Goal: Task Accomplishment & Management: Complete application form

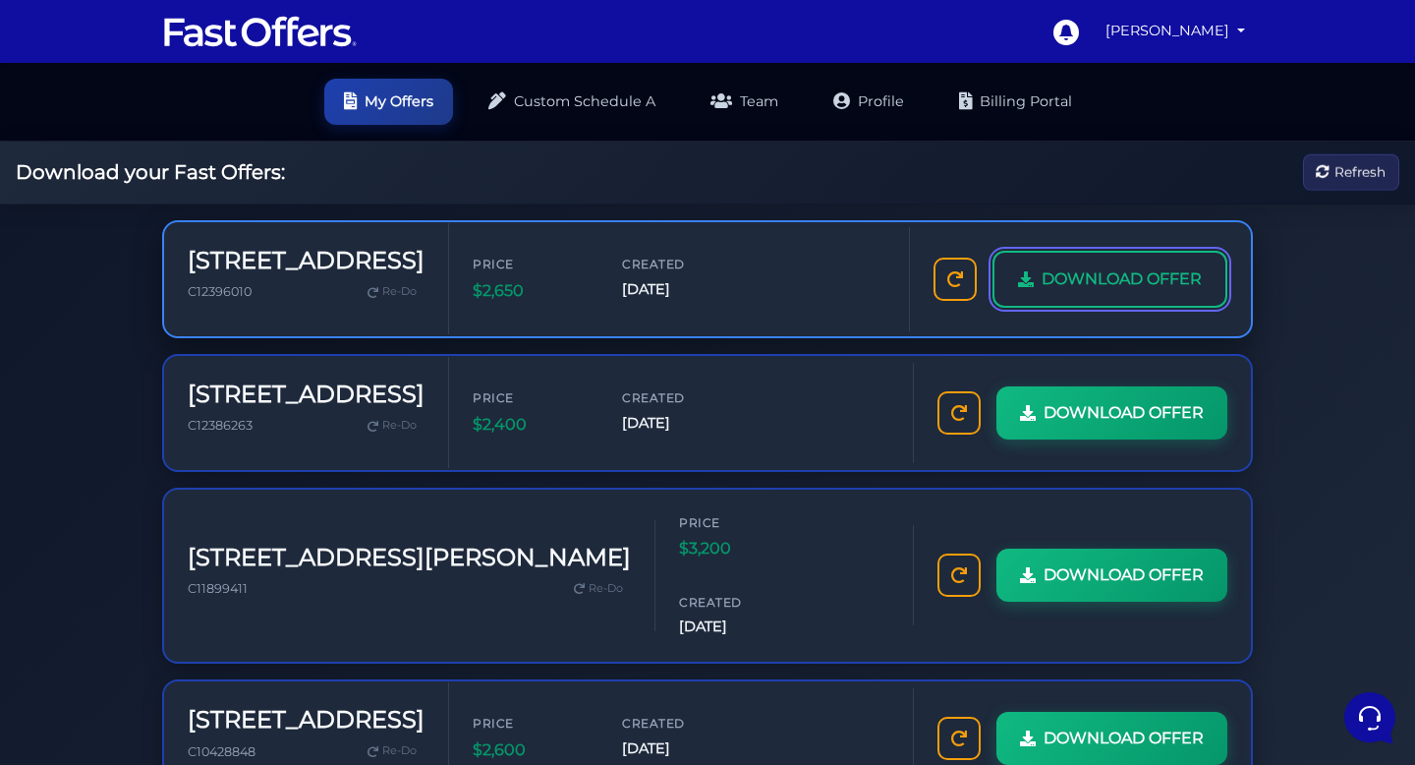
click at [1105, 281] on span "DOWNLOAD OFFER" at bounding box center [1122, 279] width 160 height 26
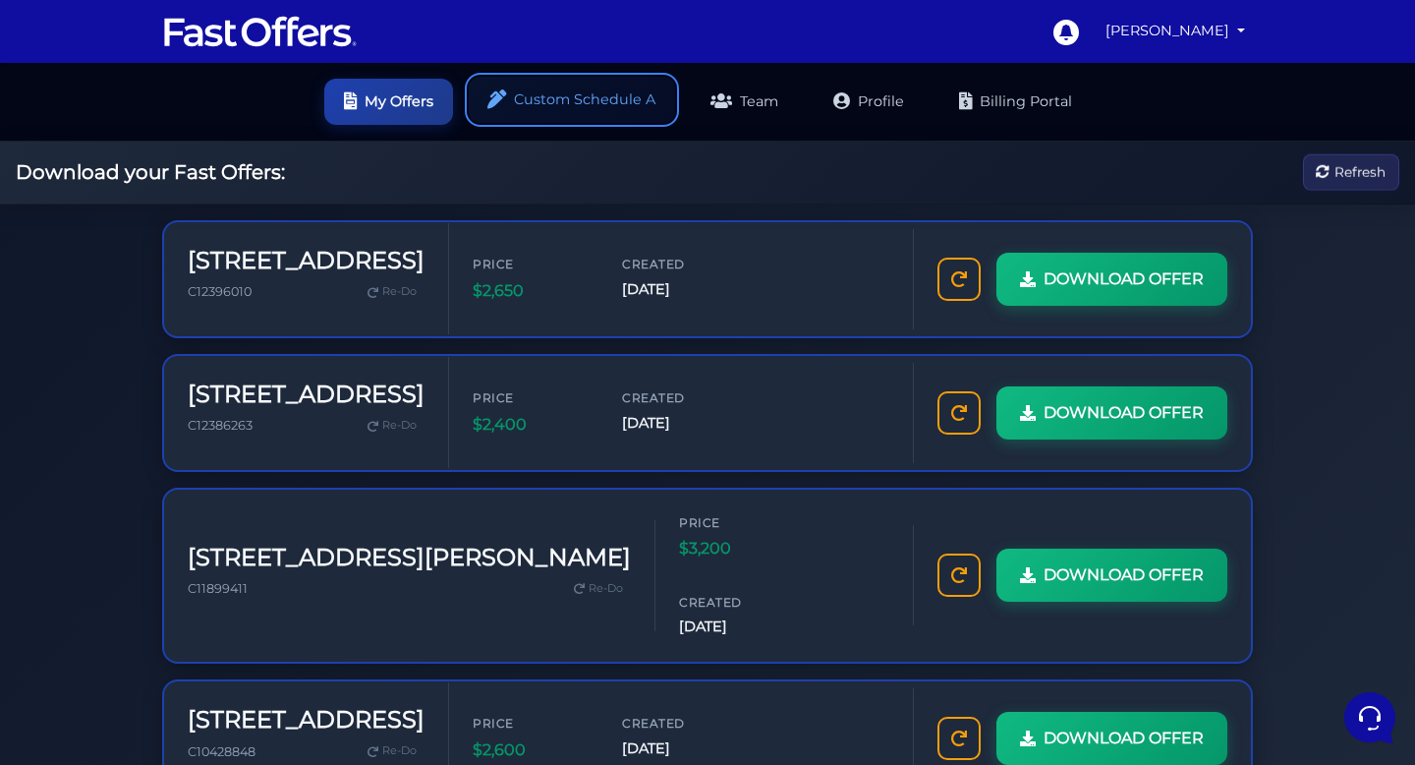
click at [584, 82] on link "Custom Schedule A" at bounding box center [572, 100] width 206 height 46
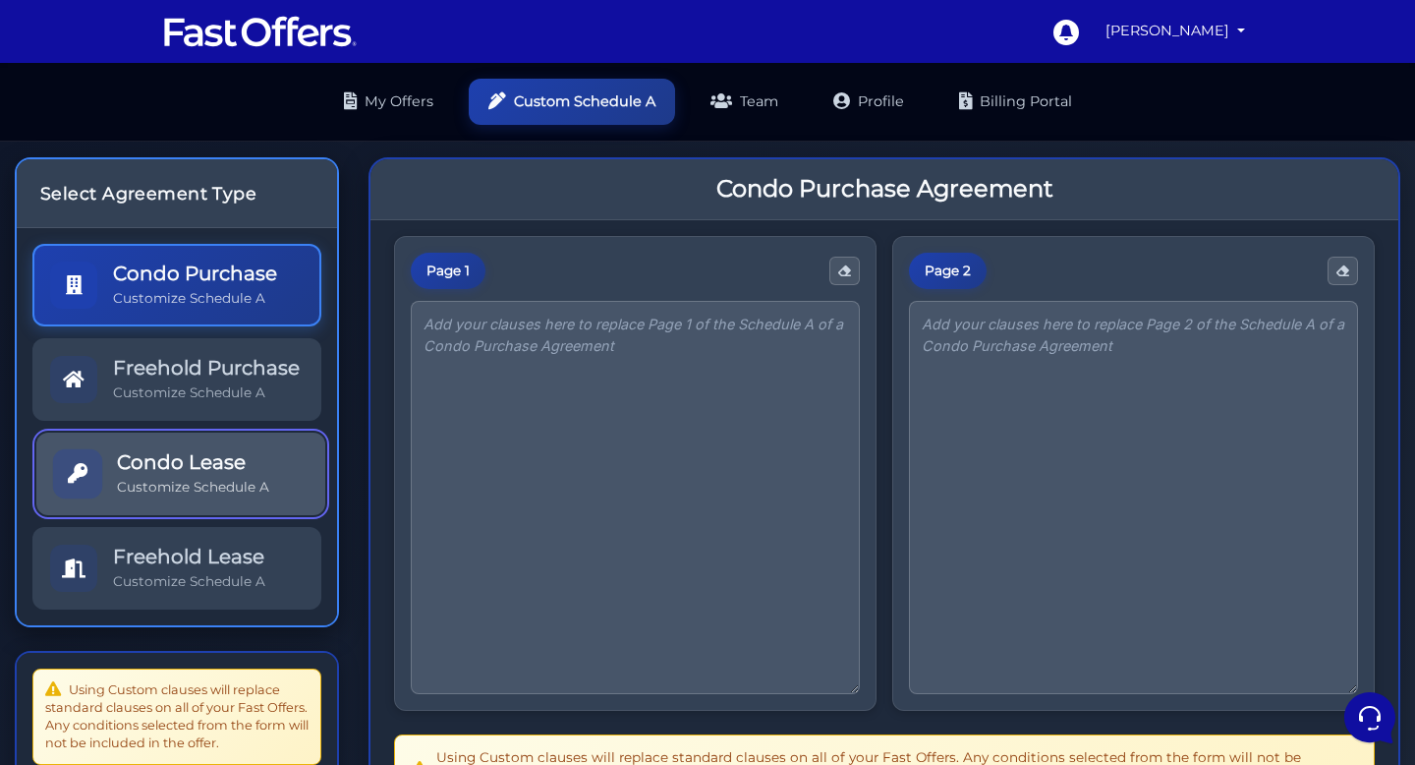
click at [228, 464] on h5 "Condo Lease" at bounding box center [193, 462] width 152 height 24
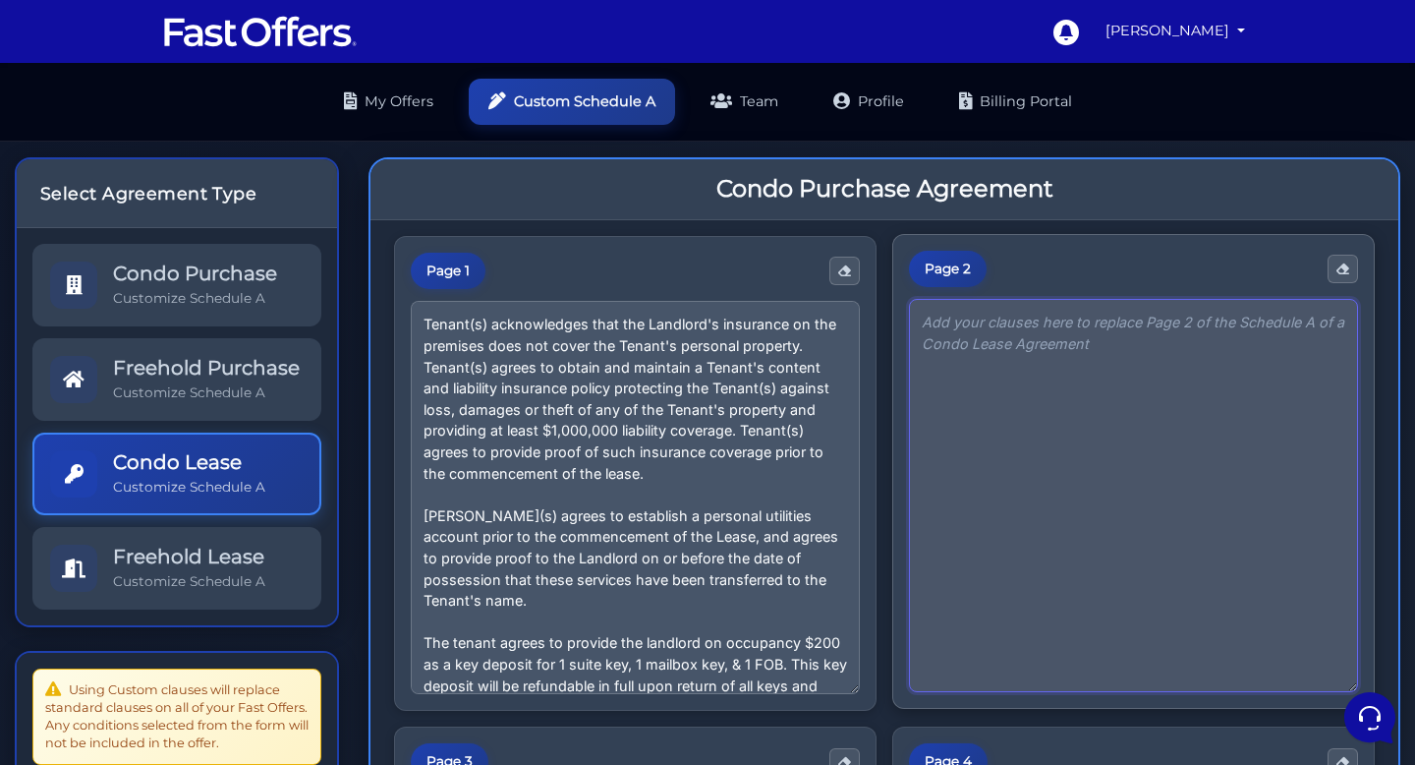
click at [986, 386] on textarea at bounding box center [1133, 495] width 449 height 393
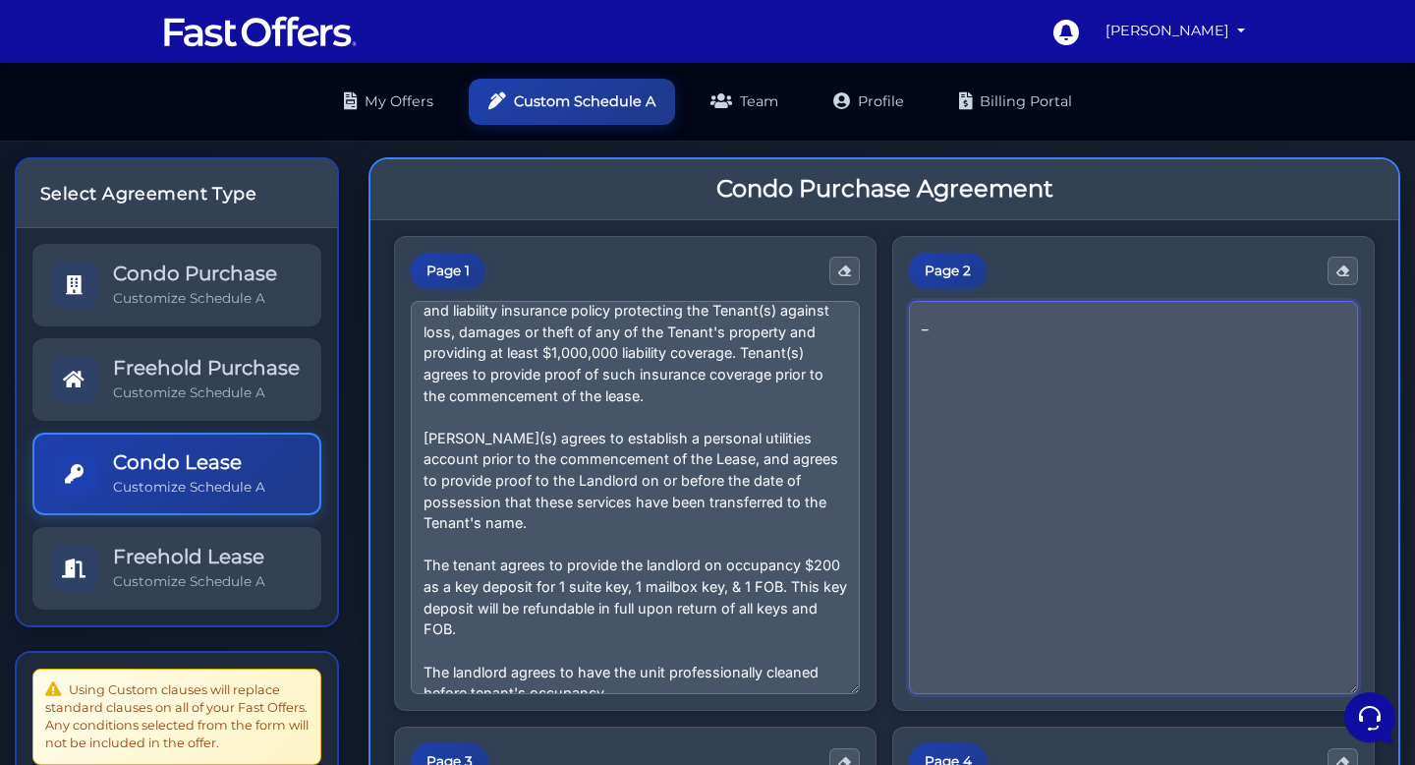
scroll to position [333, 0]
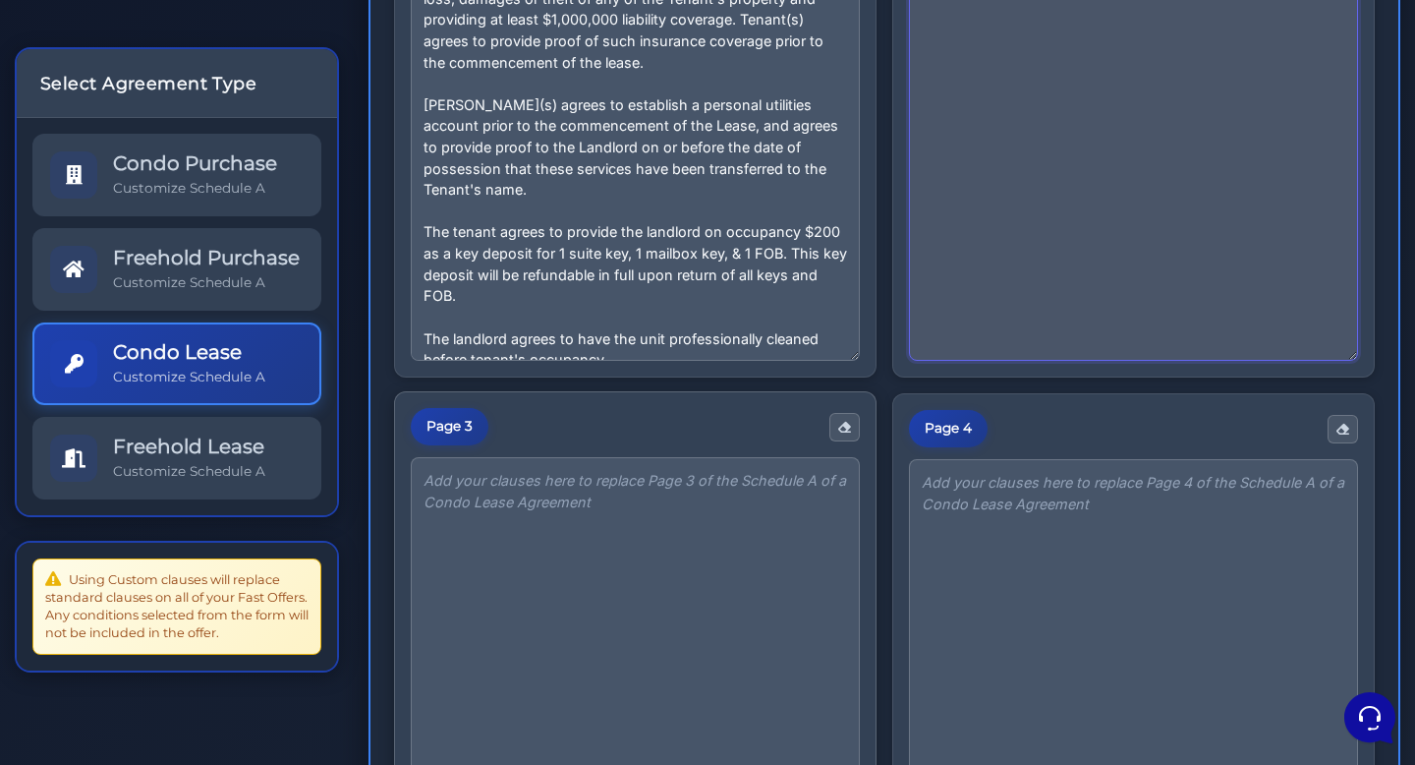
type textarea "_"
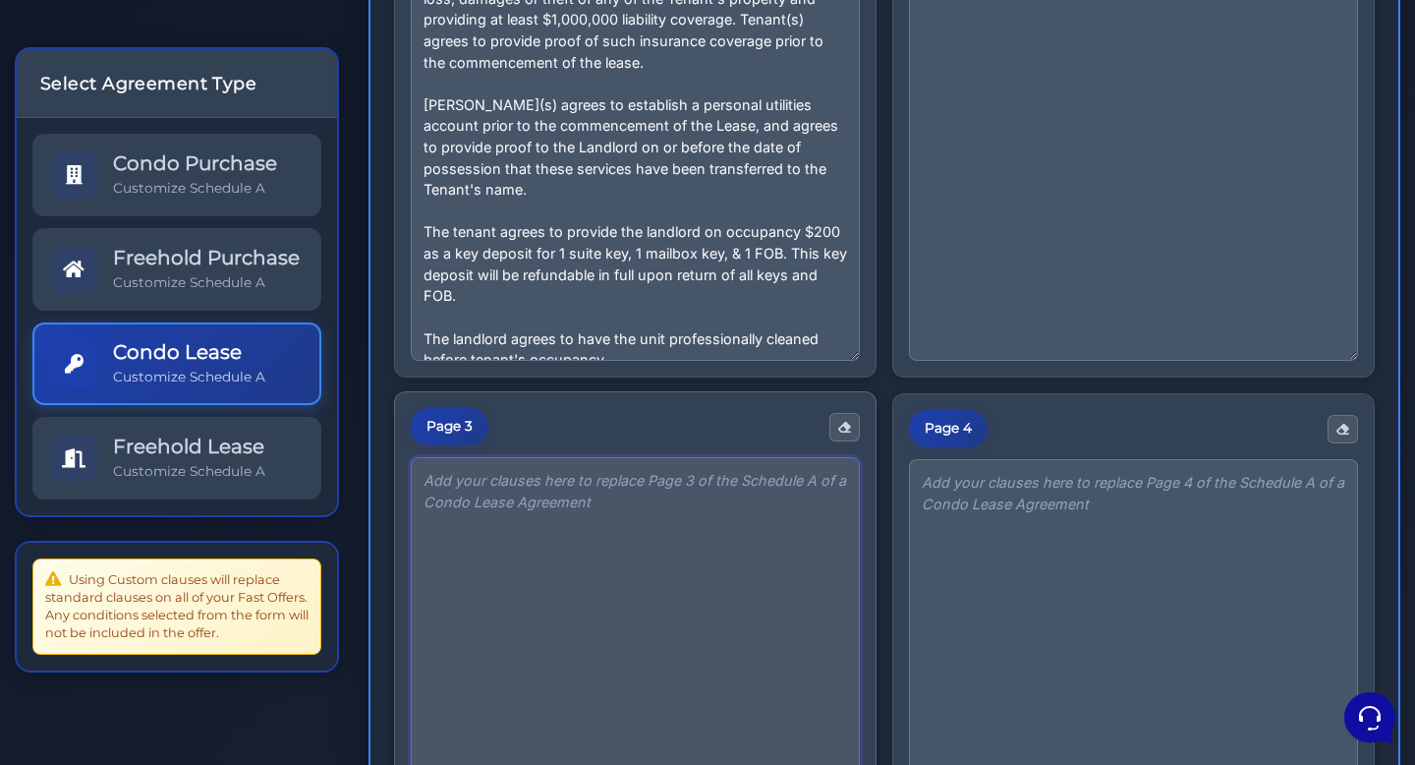
click at [554, 504] on textarea at bounding box center [635, 653] width 449 height 393
type textarea "_"
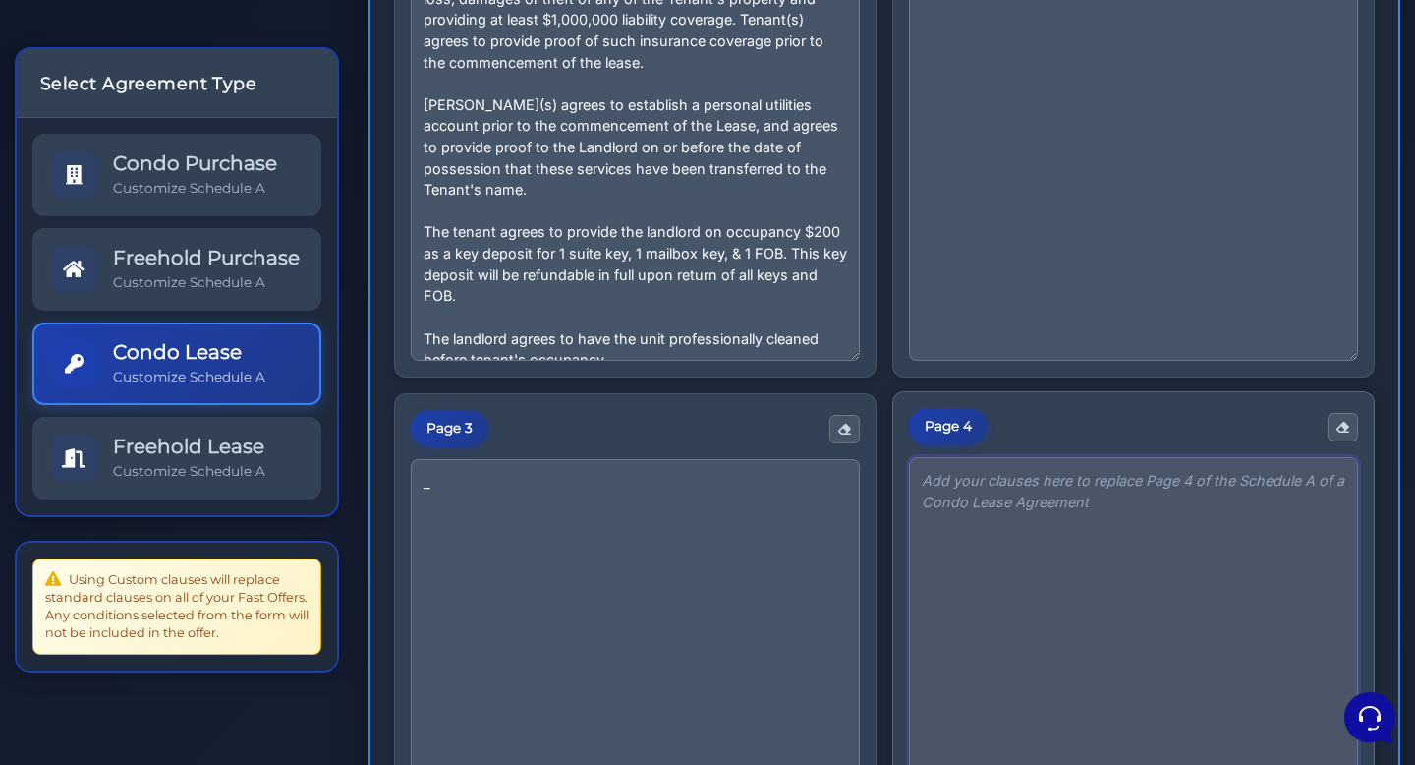
click at [1088, 525] on textarea at bounding box center [1133, 653] width 449 height 393
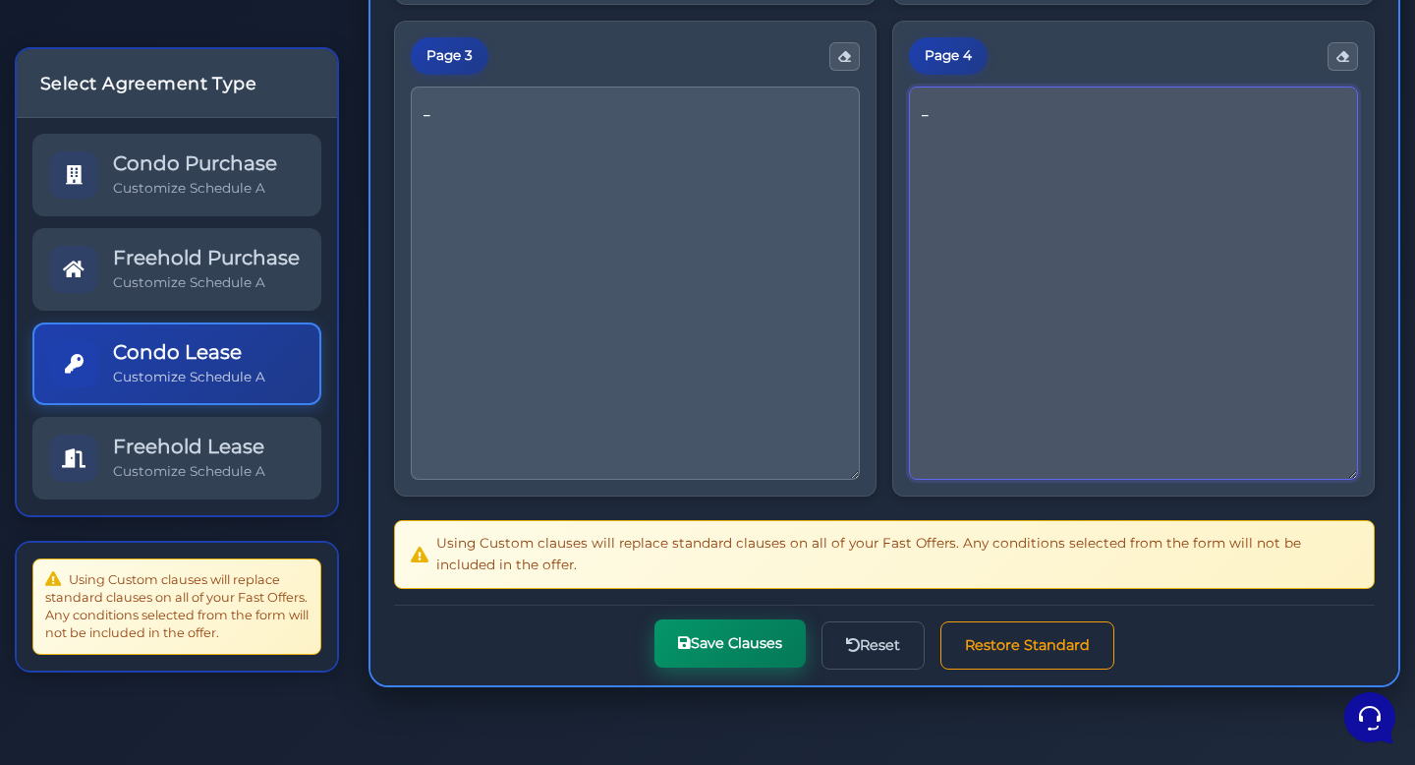
type textarea "_"
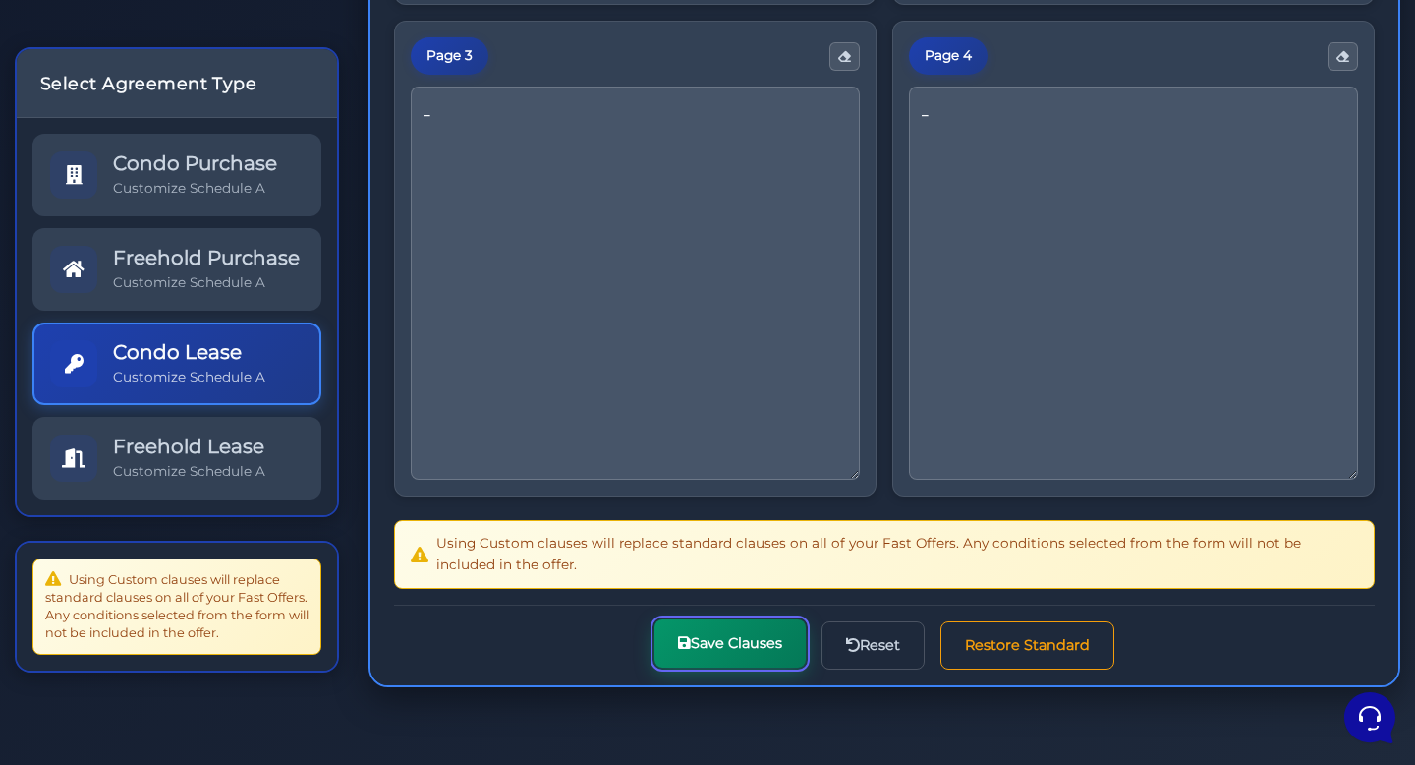
click at [730, 650] on button "Save Clauses" at bounding box center [730, 643] width 151 height 48
